Goal: Find specific page/section: Find specific page/section

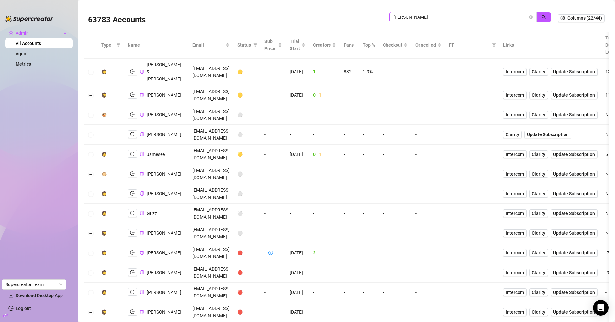
click at [426, 21] on span "[PERSON_NAME]" at bounding box center [462, 17] width 147 height 10
click at [426, 18] on input "[PERSON_NAME]" at bounding box center [460, 17] width 134 height 7
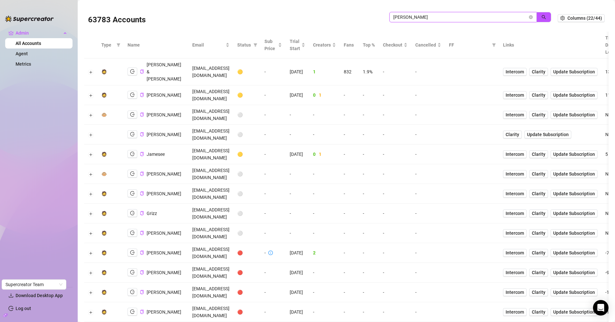
click at [426, 18] on input "[PERSON_NAME]" at bounding box center [460, 17] width 134 height 7
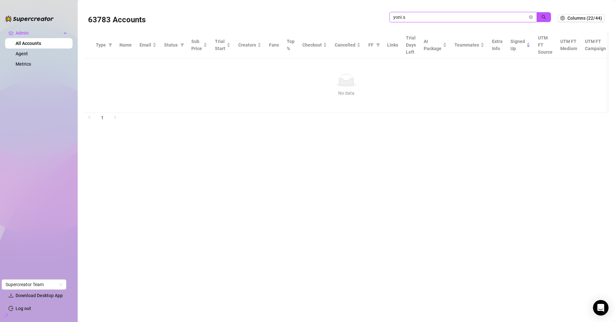
click at [458, 15] on input "yoni.s" at bounding box center [460, 17] width 134 height 7
type input "[EMAIL_ADDRESS][DOMAIN_NAME]"
click at [520, 46] on div "Signed Up" at bounding box center [521, 45] width 20 height 14
click at [502, 18] on input "[EMAIL_ADDRESS][DOMAIN_NAME]" at bounding box center [460, 17] width 134 height 7
click at [531, 16] on icon "close-circle" at bounding box center [531, 17] width 4 height 4
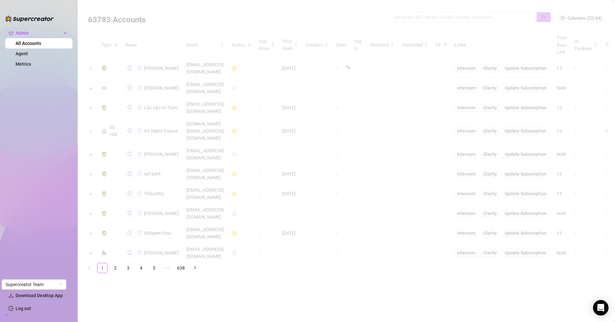
click at [480, 17] on div at bounding box center [346, 70] width 525 height 130
click at [478, 17] on div at bounding box center [346, 70] width 525 height 130
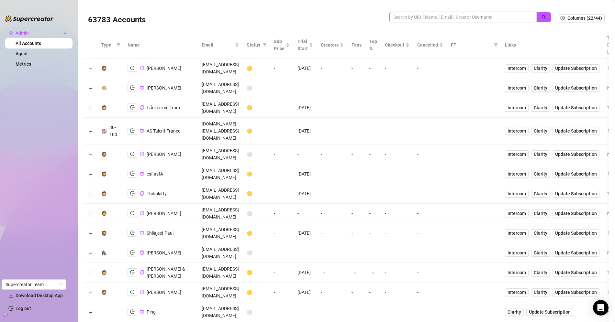
click at [471, 18] on input "search" at bounding box center [460, 17] width 134 height 7
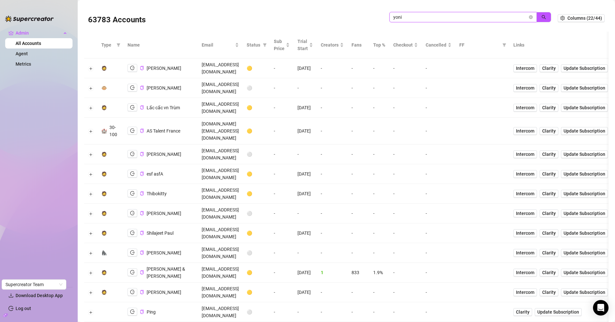
type input "yoni"
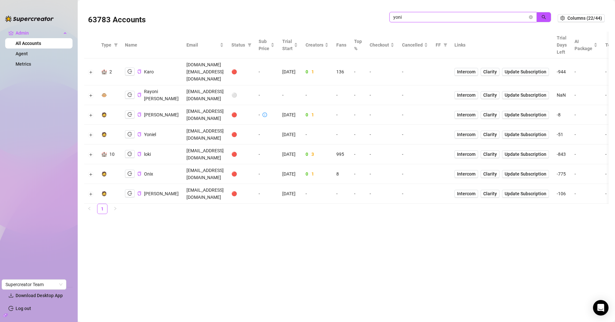
click at [430, 16] on input "yoni" at bounding box center [460, 17] width 134 height 7
click at [532, 19] on span at bounding box center [531, 17] width 4 height 7
click at [533, 18] on icon "close-circle" at bounding box center [531, 17] width 4 height 4
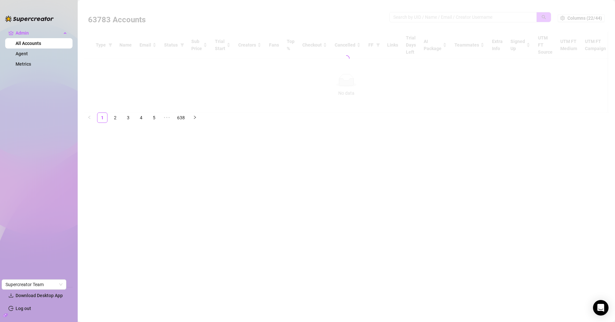
click at [504, 19] on div at bounding box center [346, 59] width 525 height 108
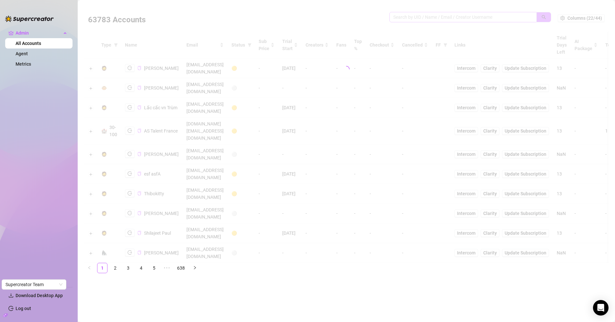
click at [497, 14] on div at bounding box center [346, 70] width 525 height 130
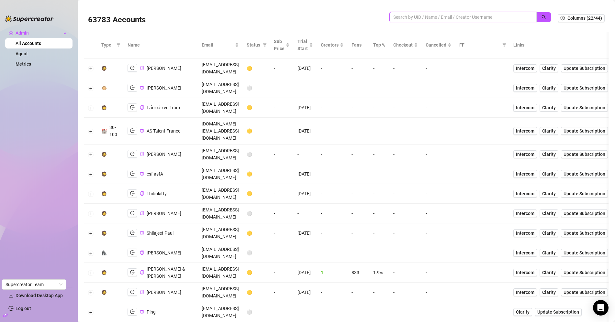
click at [404, 20] on input "search" at bounding box center [460, 17] width 134 height 7
type input "yoni"
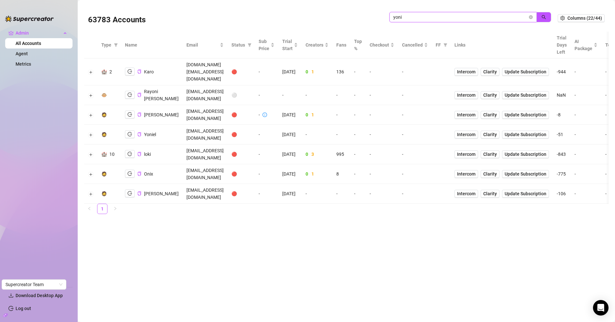
click at [433, 18] on input "yoni" at bounding box center [460, 17] width 134 height 7
click at [432, 18] on input "yoni" at bounding box center [460, 17] width 134 height 7
